Goal: Navigation & Orientation: Find specific page/section

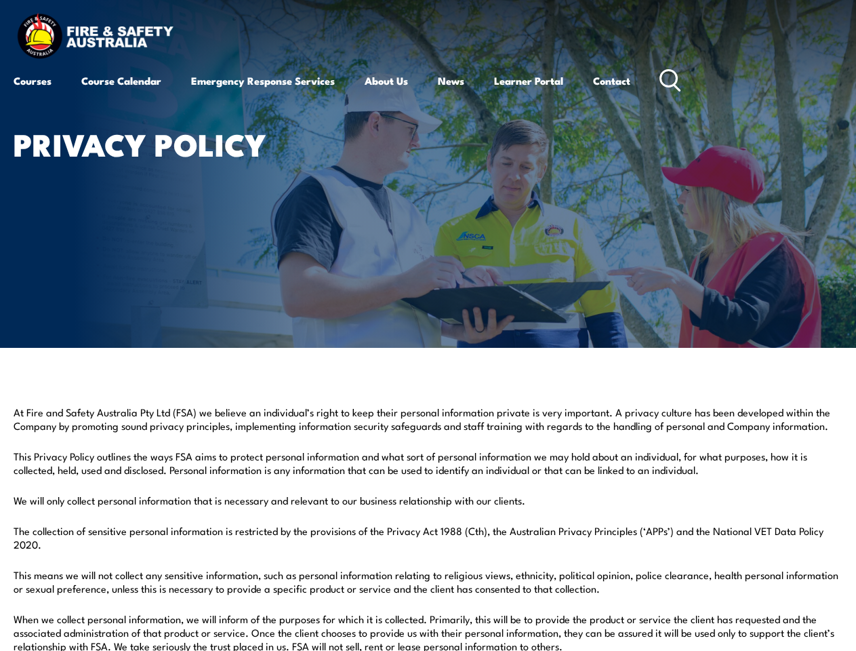
click at [428, 325] on article "Privacy Policy" at bounding box center [428, 174] width 829 height 348
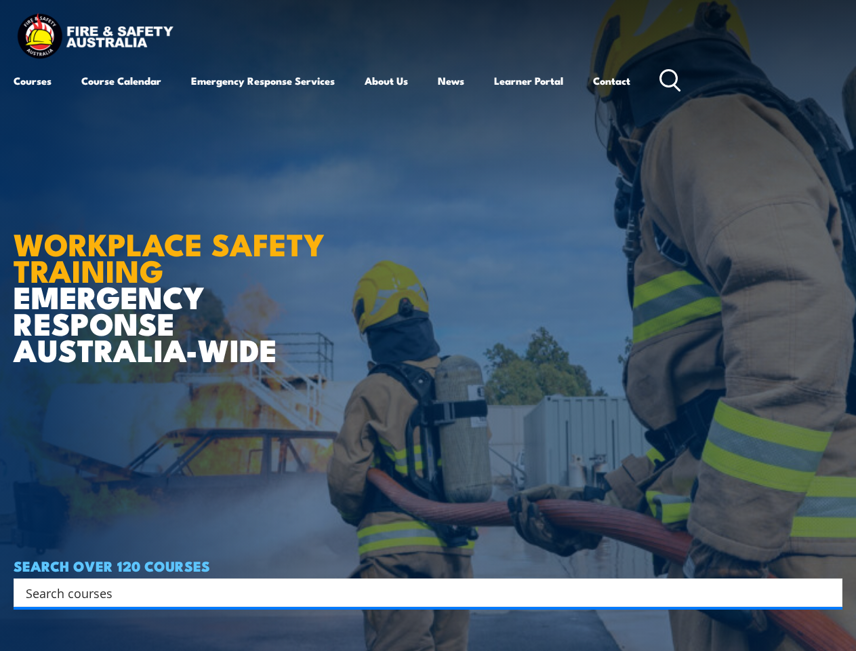
click at [428, 325] on article "WORKPLACE SAFETY TRAINING EMERGENCY RESPONSE AUSTRALIA-WIDE SEARCH OVER 120 COU…" at bounding box center [428, 325] width 829 height 651
click at [419, 593] on input "Search input" at bounding box center [419, 592] width 787 height 20
click at [828, 593] on icon "Search magnifier button" at bounding box center [828, 592] width 15 height 19
